Goal: Transaction & Acquisition: Purchase product/service

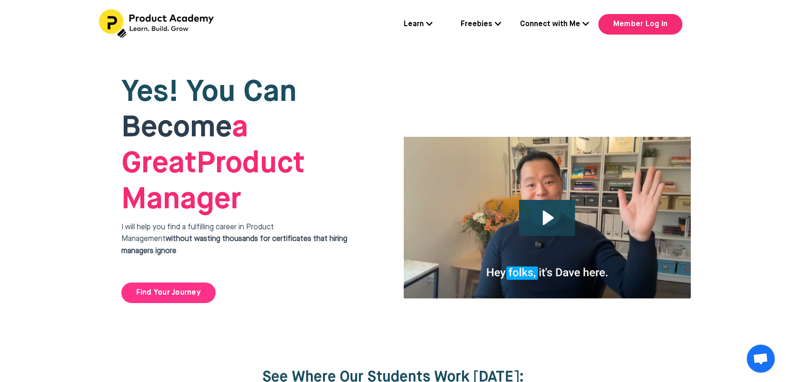
click at [176, 283] on link "Find Your Journey" at bounding box center [168, 293] width 94 height 21
click at [553, 200] on icon "Play Video: file-uploads/sites/127338/video/4ffeae-3e1-a2cd-5ad6-eac528a42_Why_…" at bounding box center [547, 218] width 57 height 36
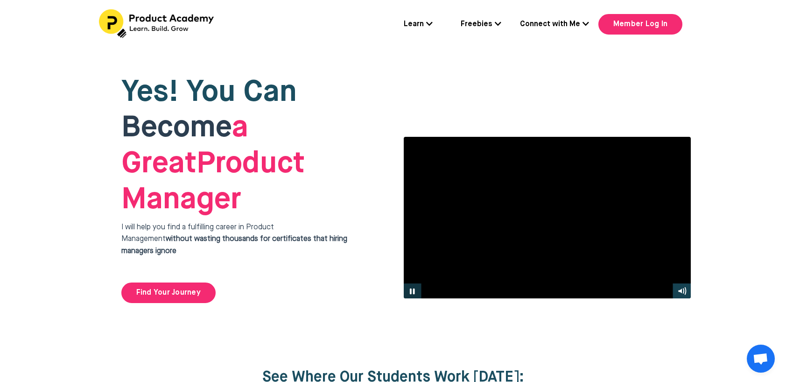
click at [417, 283] on icon "Pause" at bounding box center [412, 290] width 18 height 15
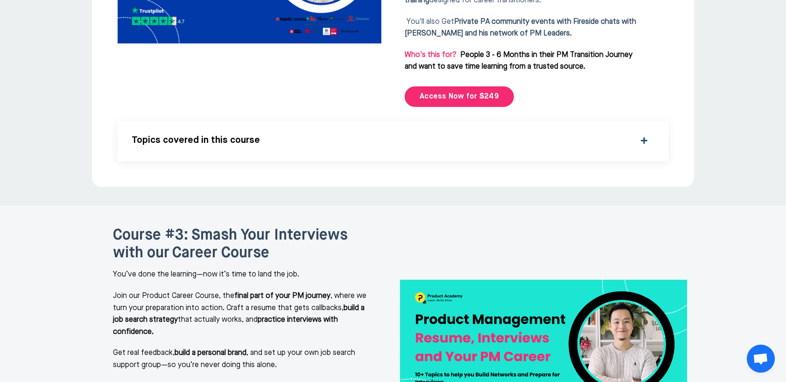
scroll to position [1841, 0]
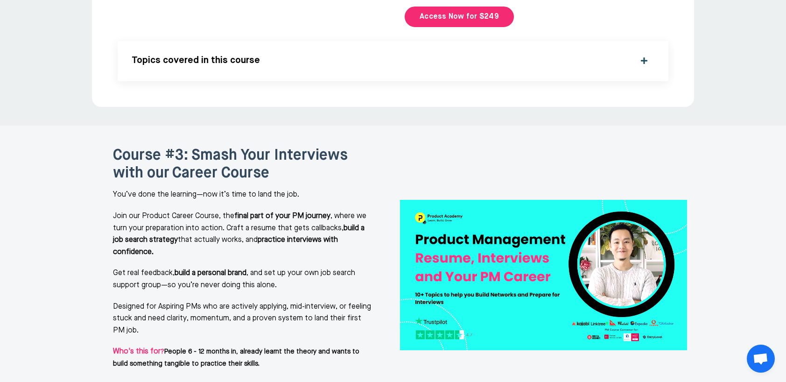
click at [471, 232] on img at bounding box center [543, 275] width 287 height 151
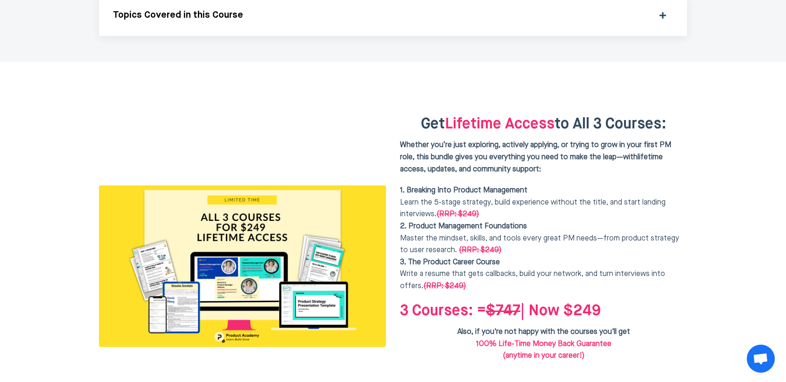
scroll to position [2279, 0]
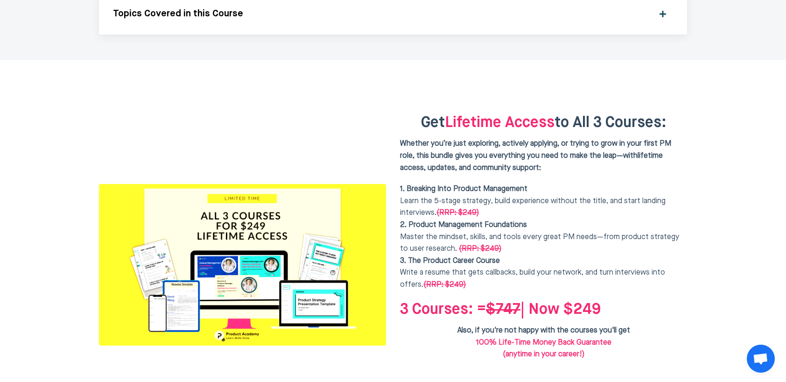
click at [353, 252] on img at bounding box center [242, 265] width 287 height 162
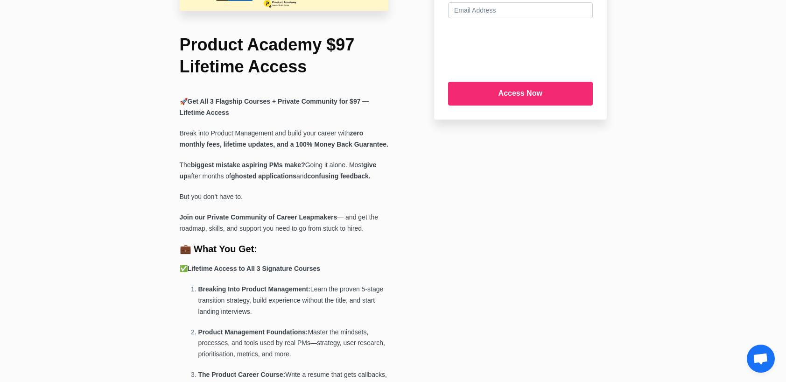
scroll to position [148, 0]
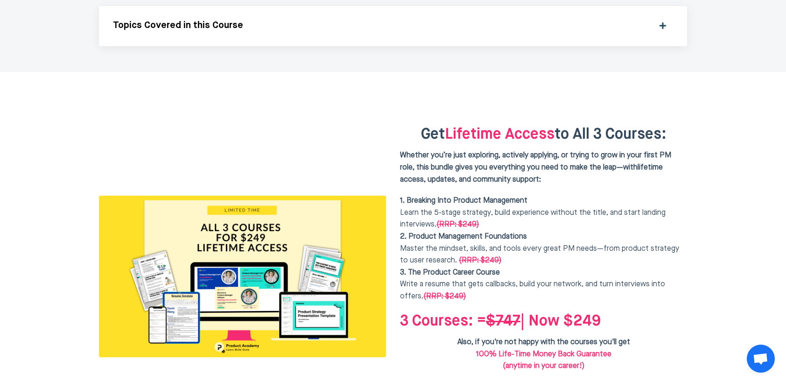
scroll to position [2302, 0]
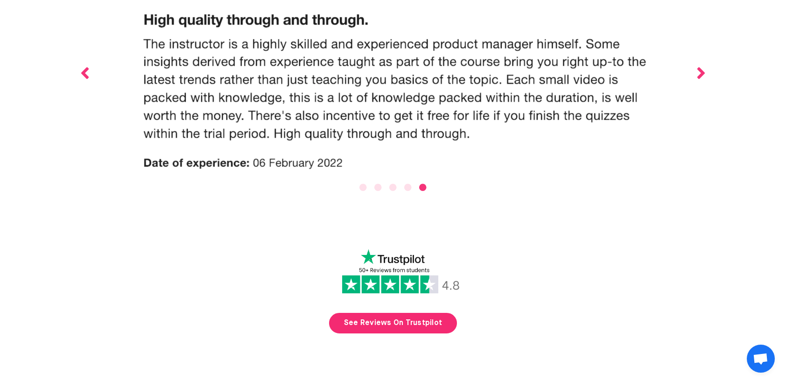
scroll to position [3541, 0]
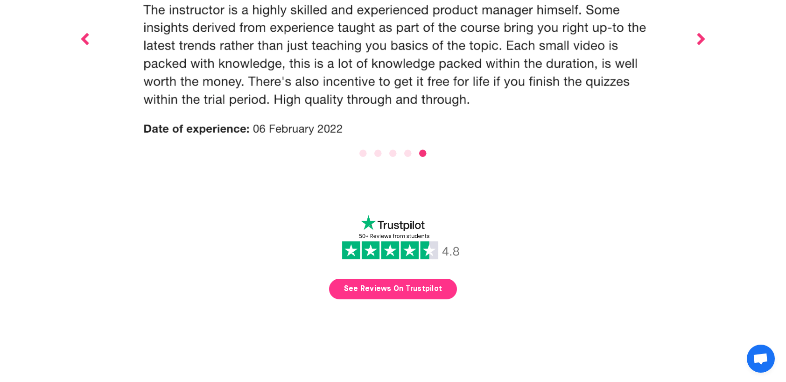
click at [395, 279] on link "See Reviews On Trustpilot" at bounding box center [393, 289] width 128 height 21
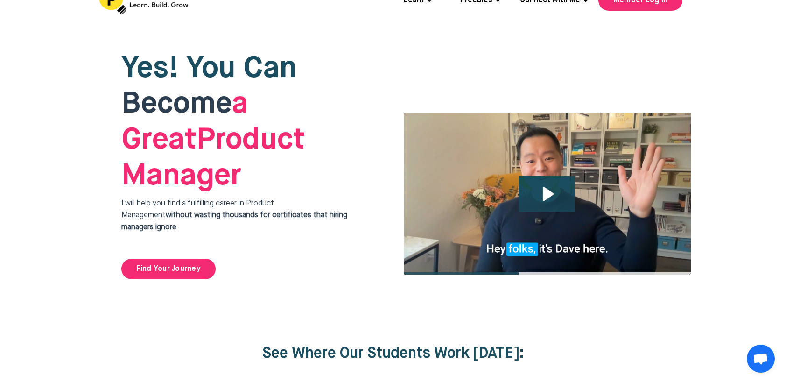
scroll to position [0, 0]
